Goal: Communication & Community: Participate in discussion

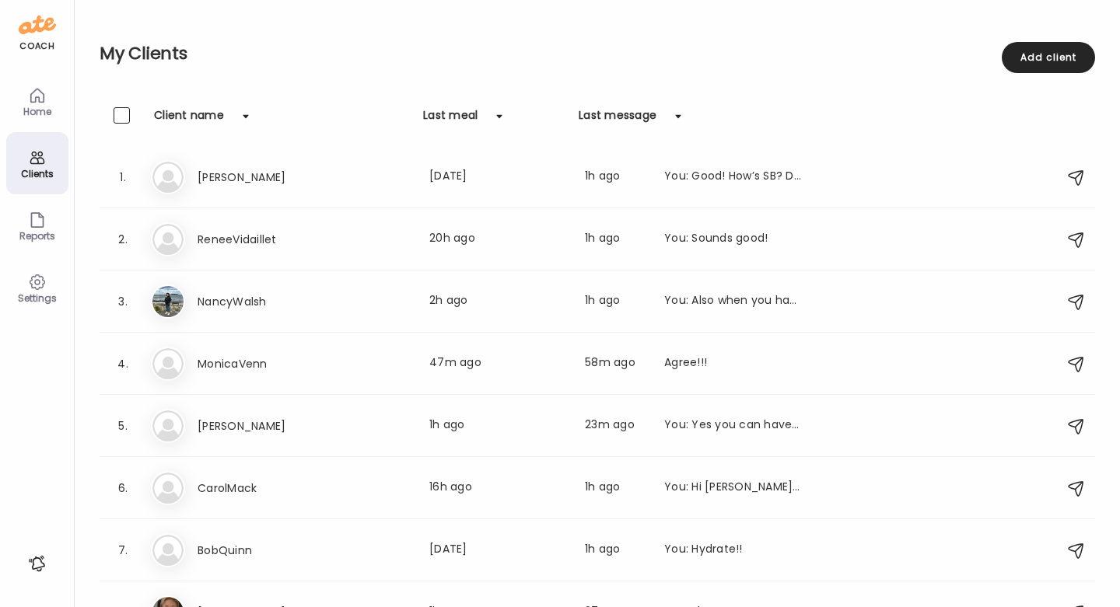
click at [52, 94] on div "Home" at bounding box center [37, 101] width 62 height 62
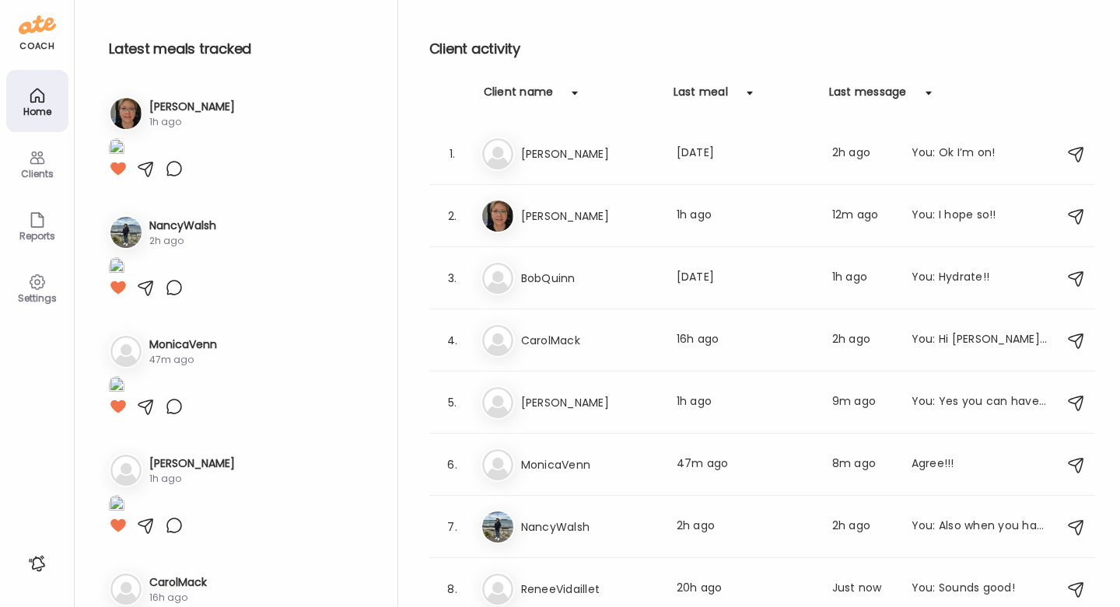
click at [50, 162] on div "Clients" at bounding box center [37, 163] width 62 height 62
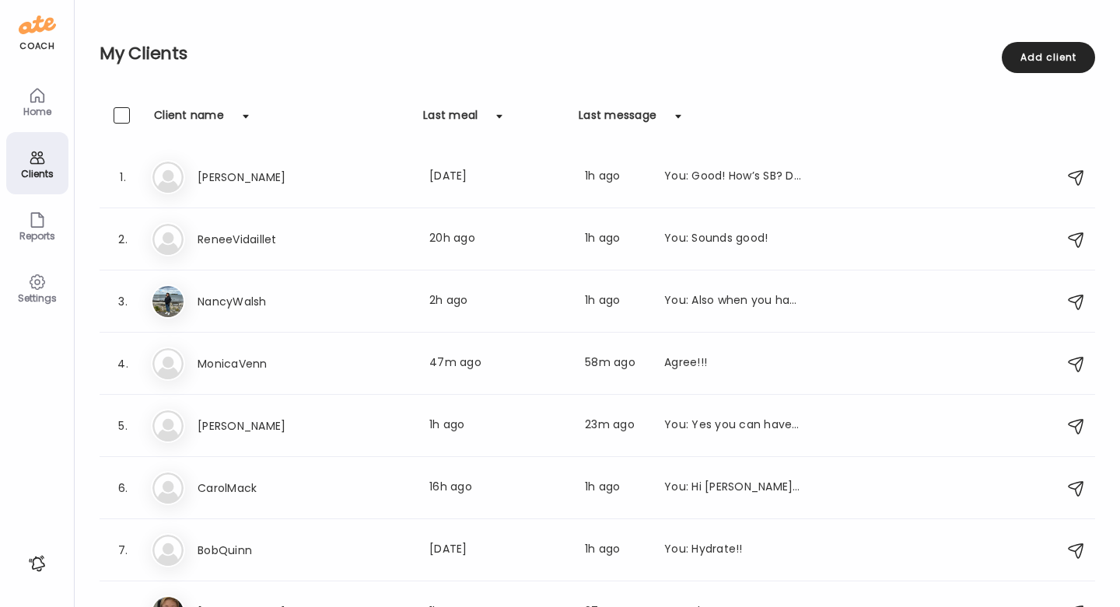
click at [49, 109] on div "Home" at bounding box center [37, 112] width 56 height 10
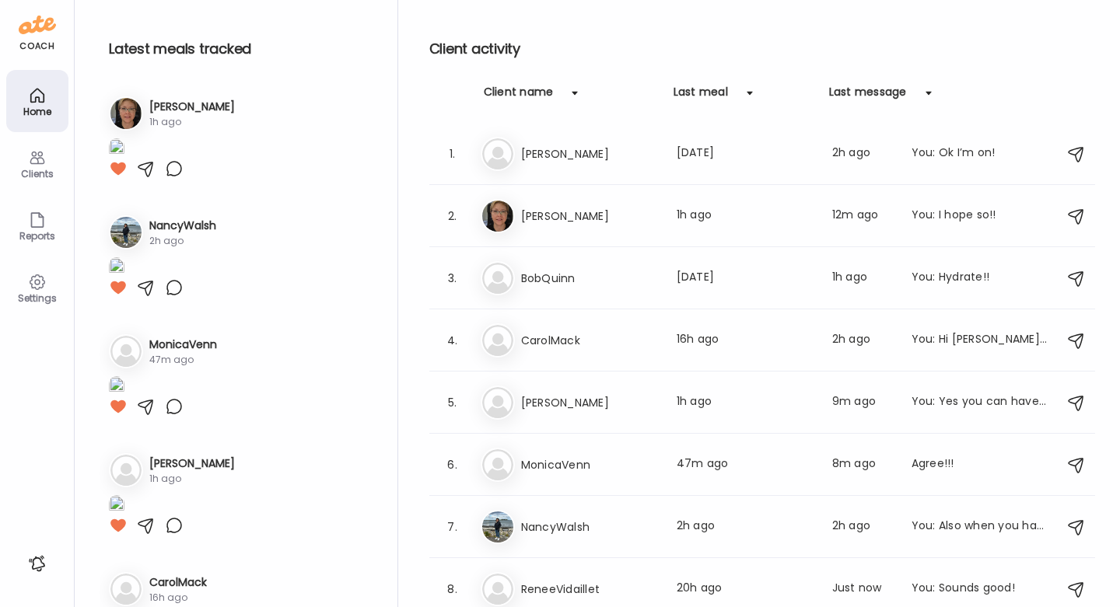
click at [32, 173] on div "Clients" at bounding box center [37, 174] width 56 height 10
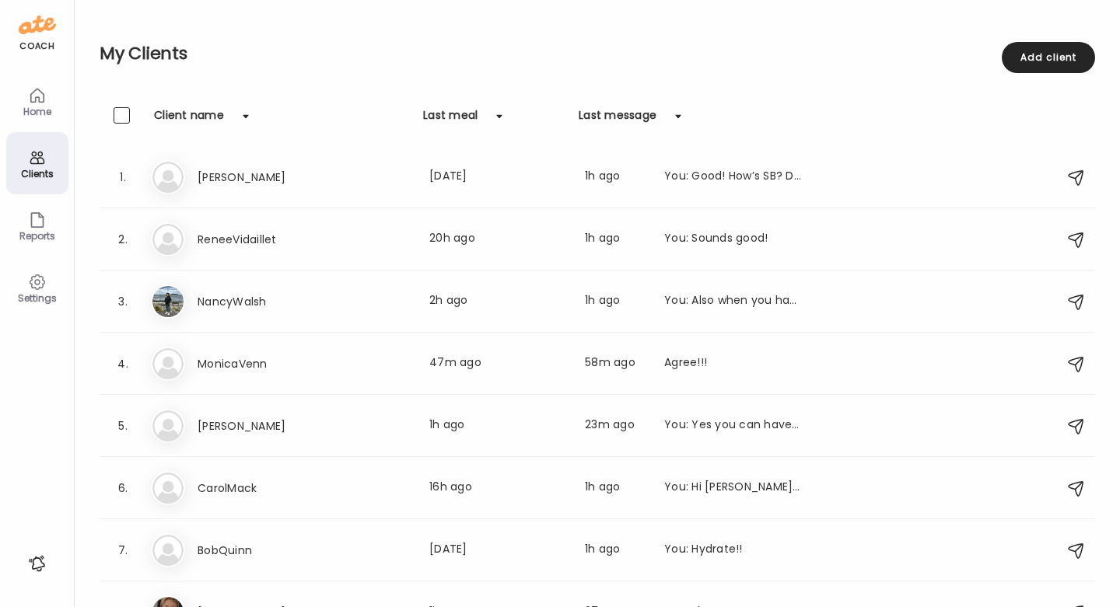
click at [33, 104] on icon at bounding box center [37, 95] width 19 height 19
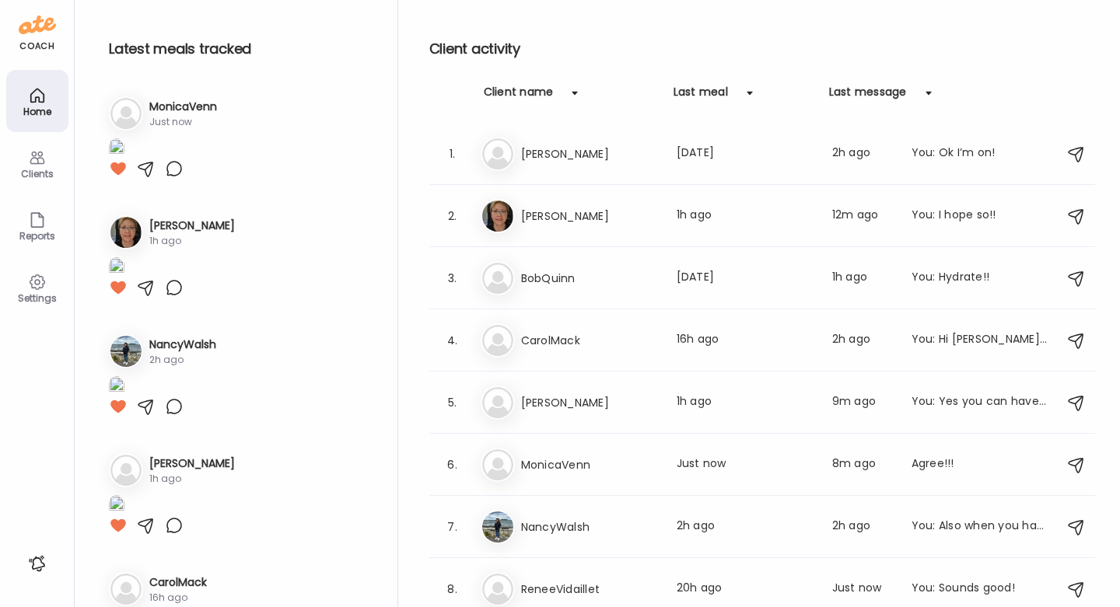
click at [28, 170] on div "Clients" at bounding box center [37, 174] width 56 height 10
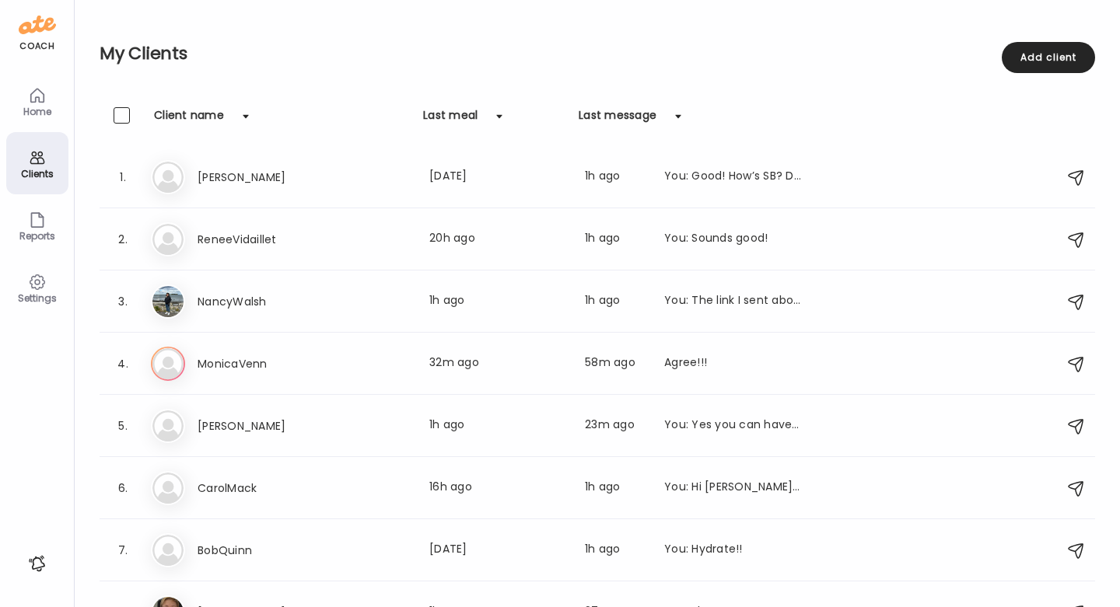
click at [42, 100] on icon at bounding box center [37, 95] width 19 height 19
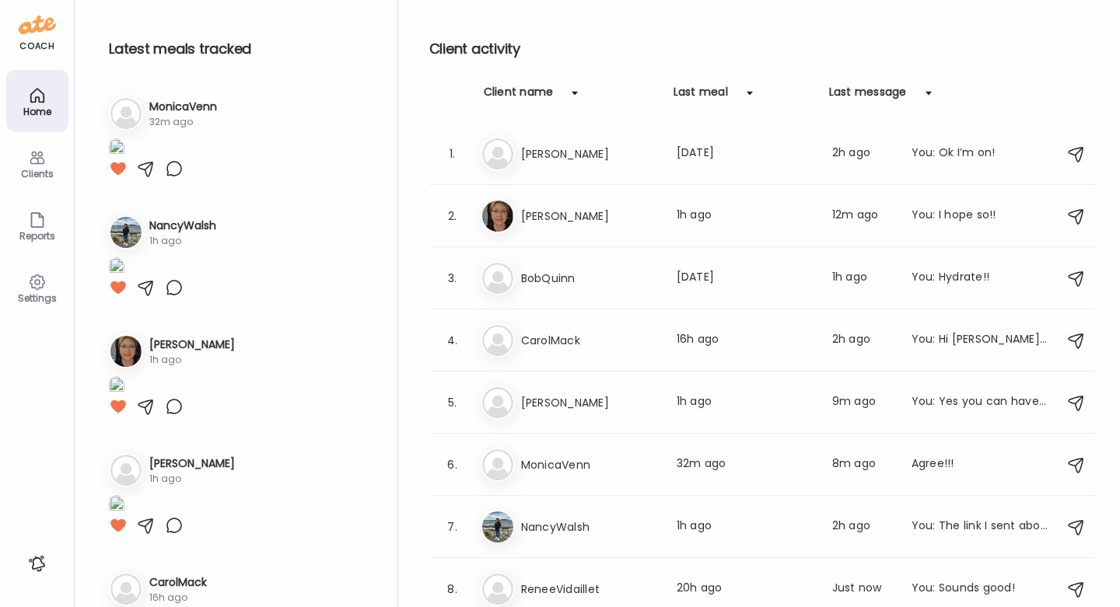
click at [30, 180] on div "Clients" at bounding box center [37, 163] width 62 height 62
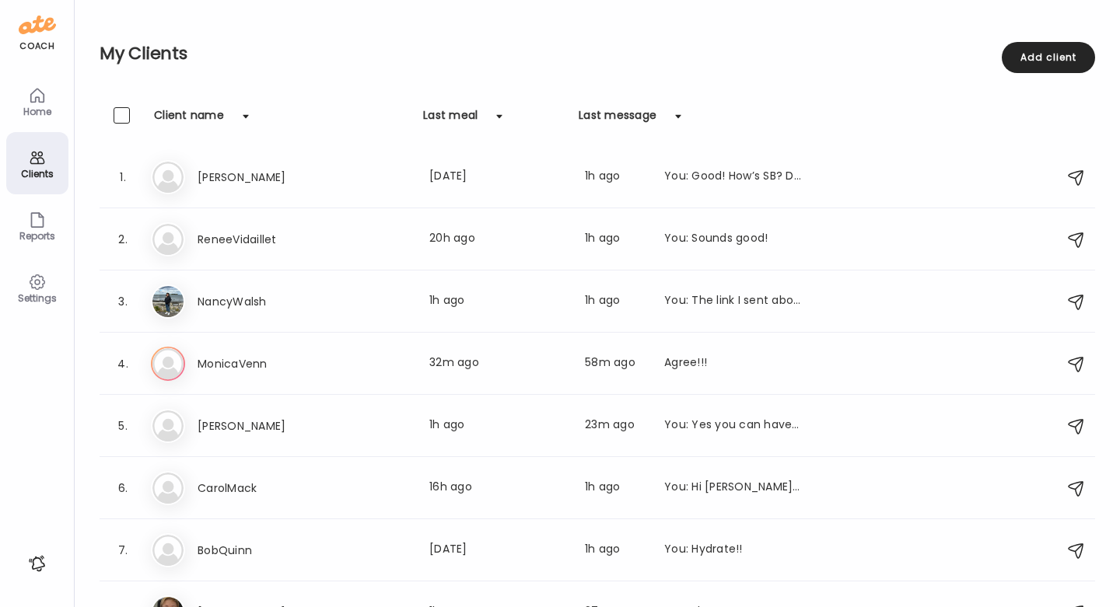
click at [33, 90] on icon at bounding box center [37, 95] width 19 height 19
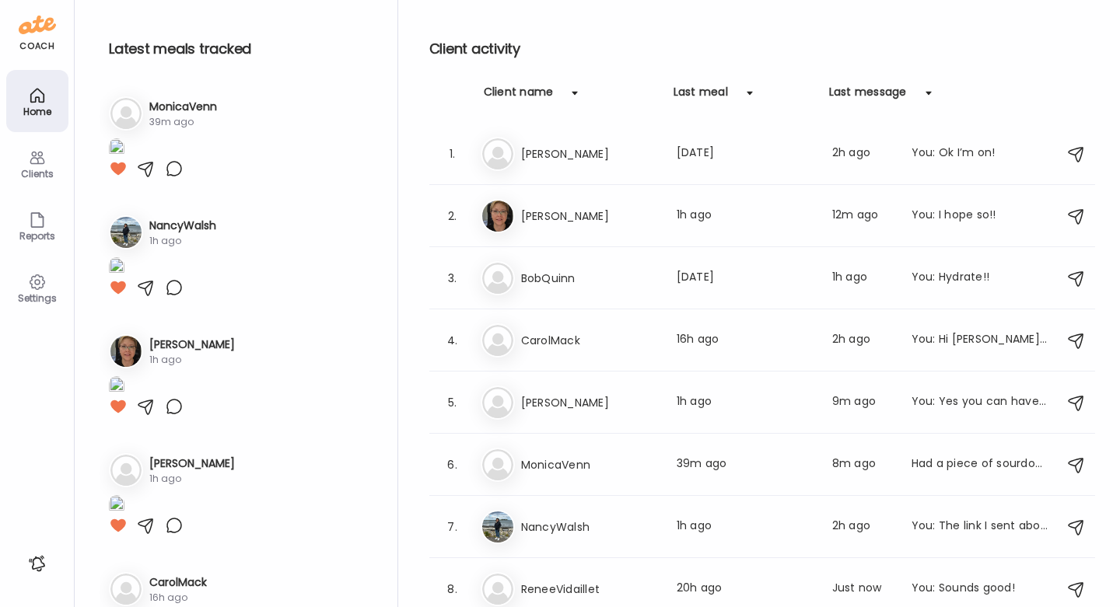
click at [32, 176] on div "Clients" at bounding box center [37, 174] width 56 height 10
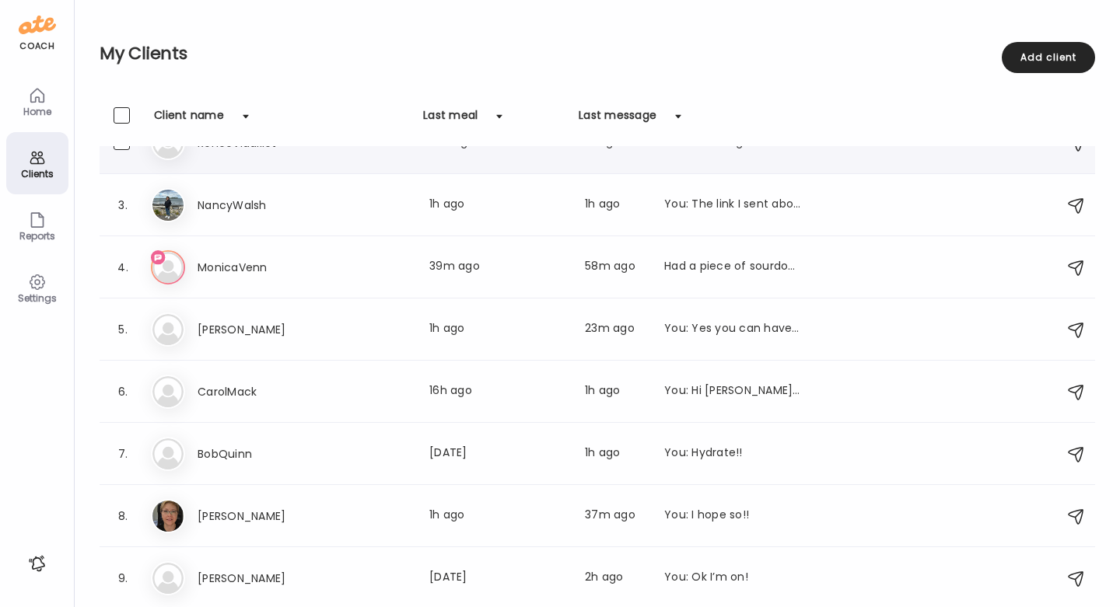
scroll to position [96, 0]
click at [758, 259] on div "Had a piece of sourdough bread with lunch so no carbs with sinner" at bounding box center [732, 267] width 137 height 19
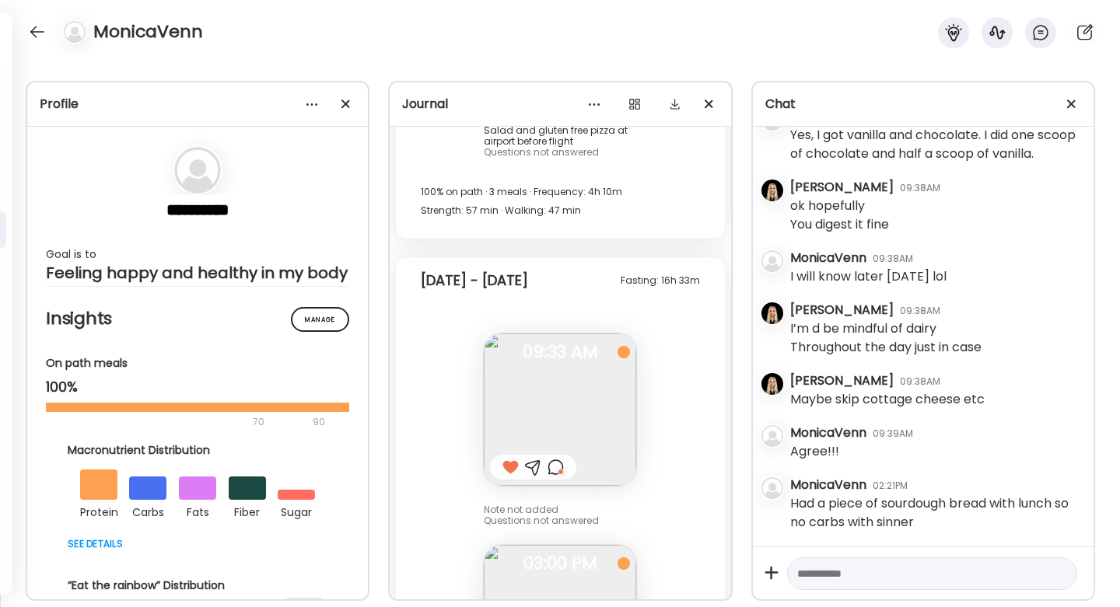
scroll to position [34811, 0]
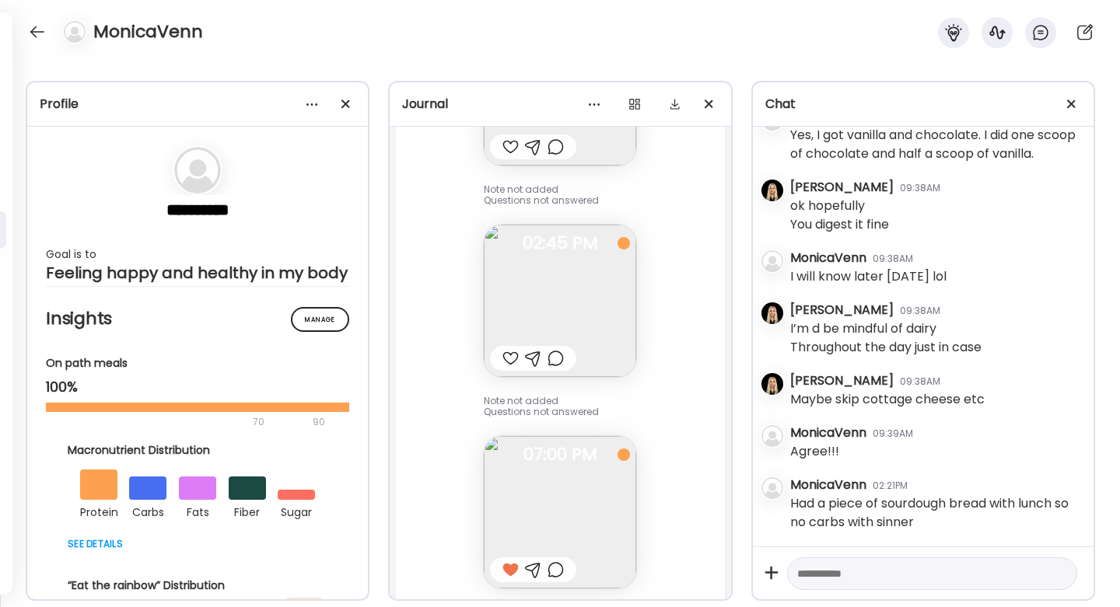
click at [946, 576] on textarea at bounding box center [918, 574] width 242 height 19
click at [941, 573] on textarea "*" at bounding box center [918, 574] width 242 height 19
type textarea "**********"
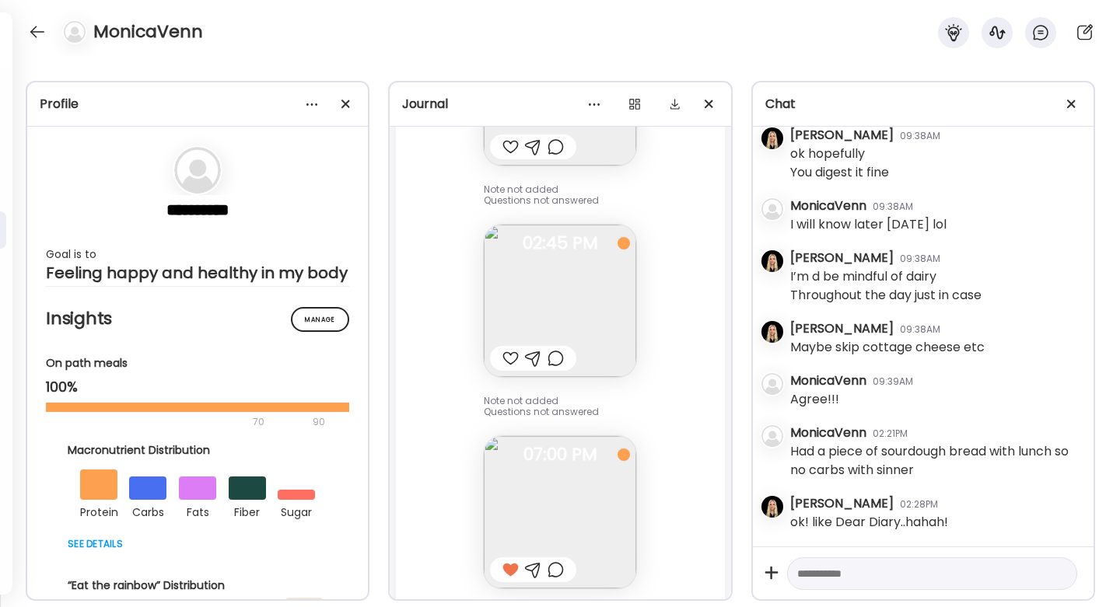
scroll to position [67490, 0]
click at [40, 34] on div at bounding box center [37, 31] width 25 height 25
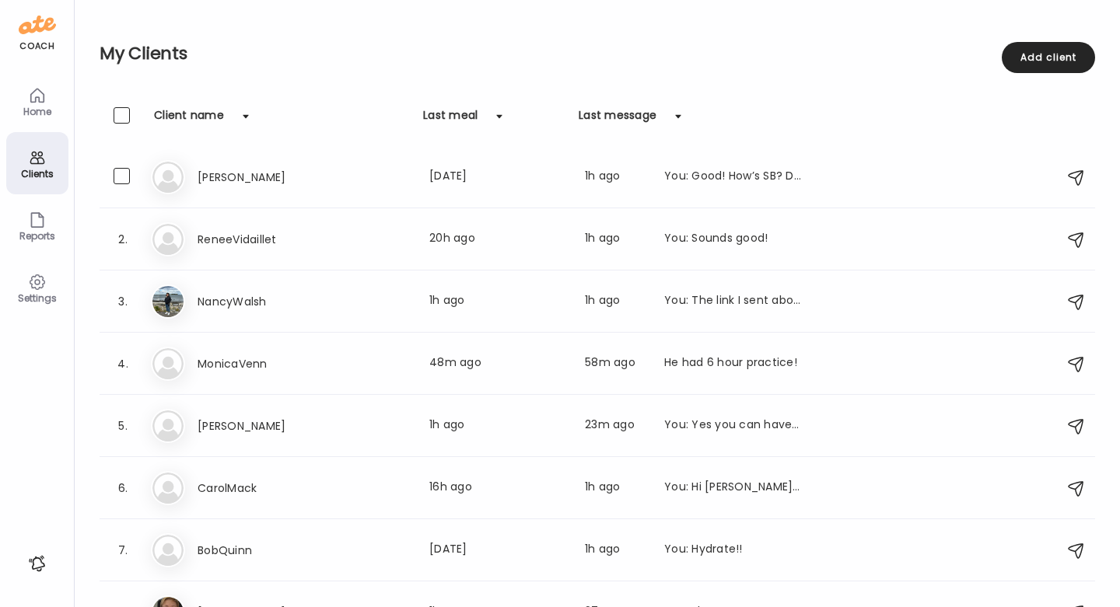
scroll to position [0, 0]
click at [25, 107] on div "Home" at bounding box center [37, 112] width 56 height 10
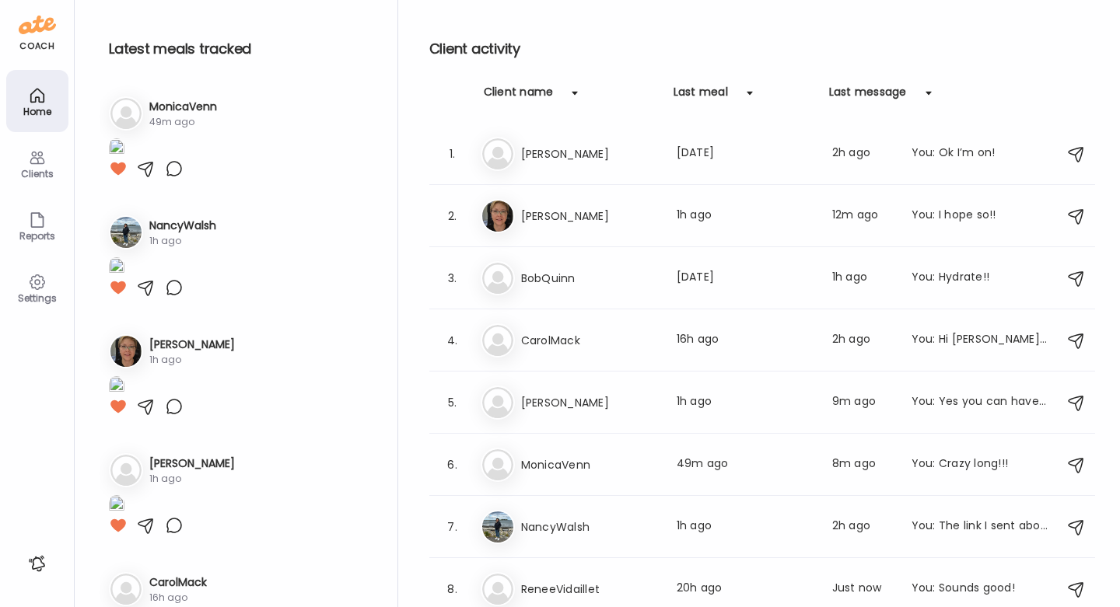
click at [38, 178] on div "Clients" at bounding box center [37, 174] width 56 height 10
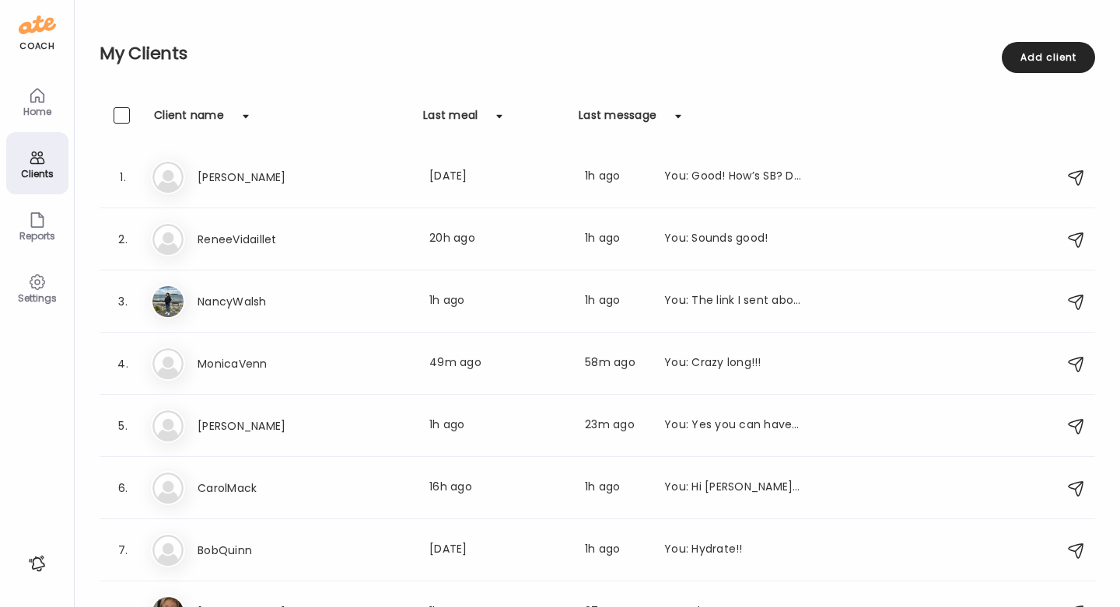
click at [45, 104] on icon at bounding box center [37, 95] width 19 height 19
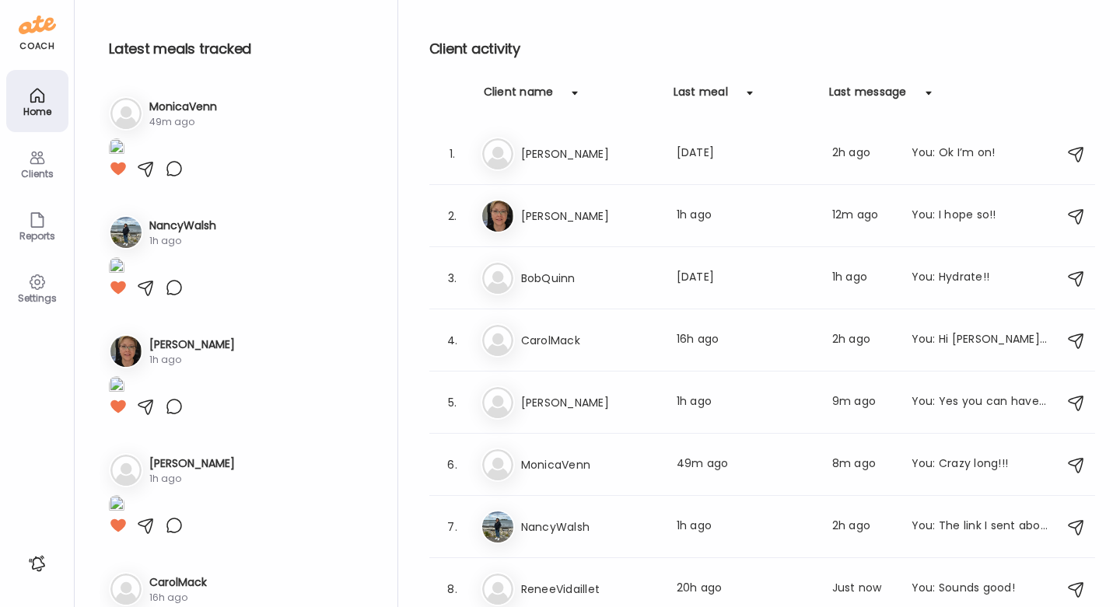
click at [35, 170] on div "Clients" at bounding box center [37, 174] width 56 height 10
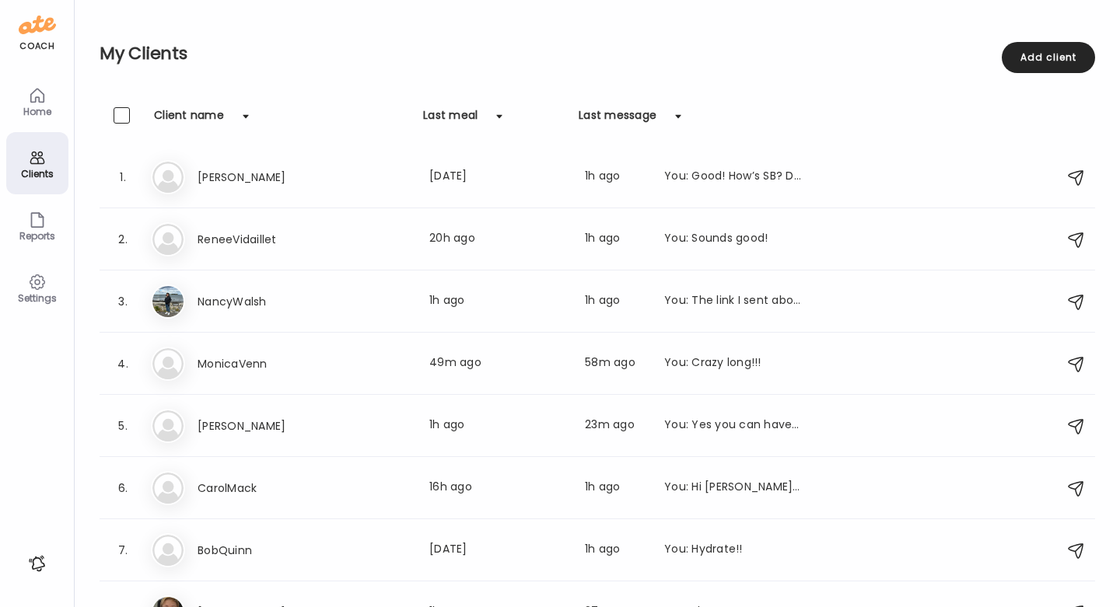
click at [61, 109] on div "Home" at bounding box center [37, 112] width 56 height 10
